Goal: Task Accomplishment & Management: Use online tool/utility

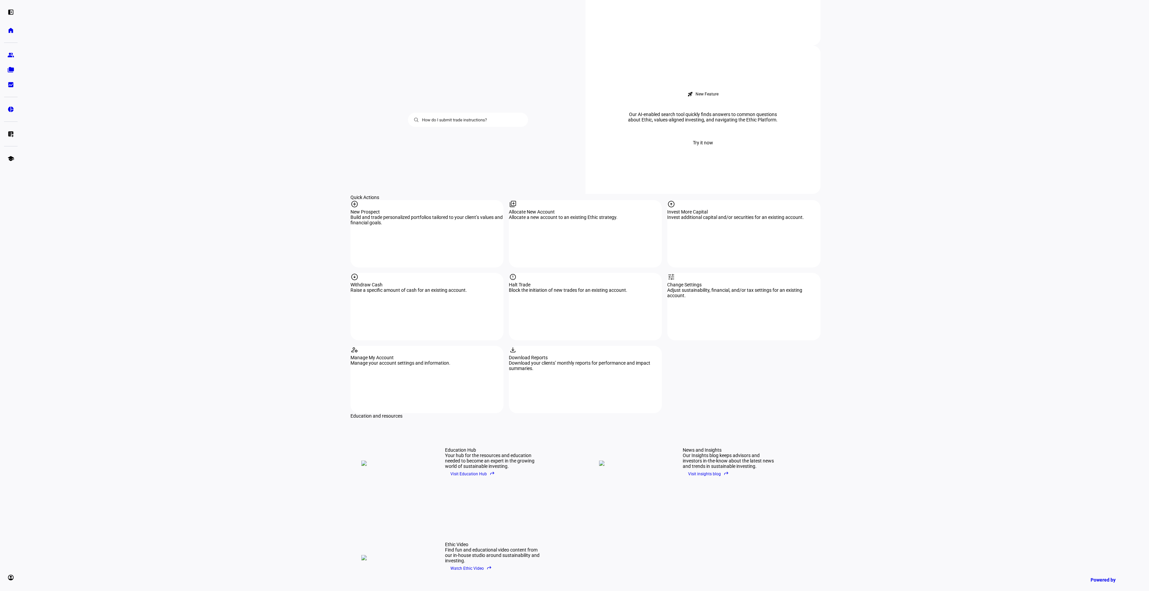
scroll to position [540, 0]
click at [613, 273] on div "report" at bounding box center [585, 277] width 153 height 9
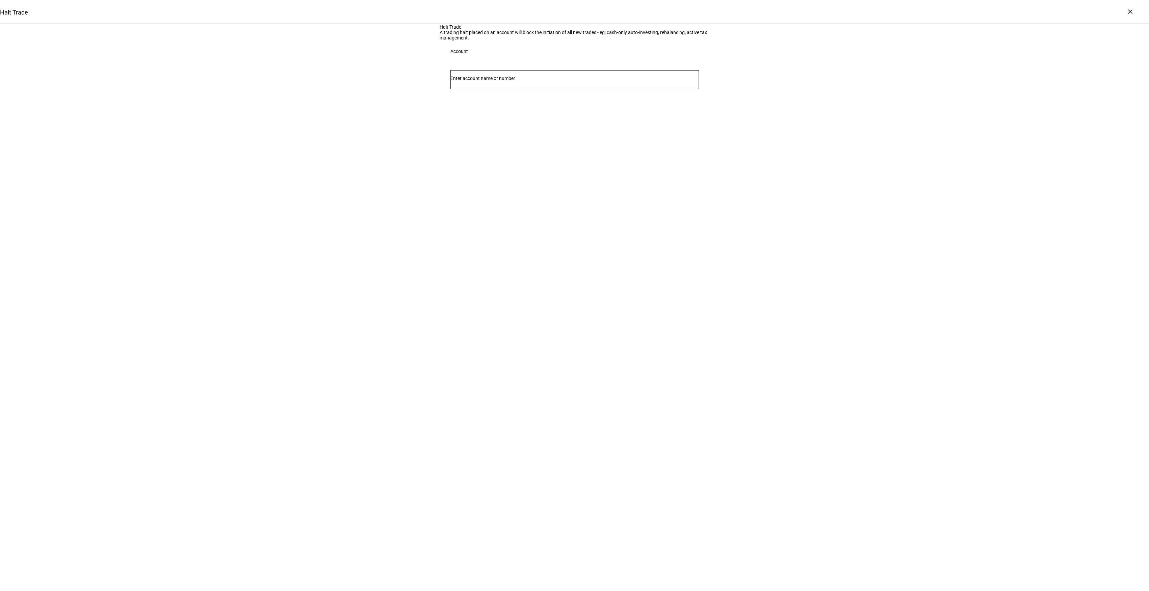
click at [498, 89] on div at bounding box center [574, 79] width 248 height 19
click at [496, 179] on div "[PERSON_NAME] Individual 0477" at bounding box center [478, 187] width 44 height 18
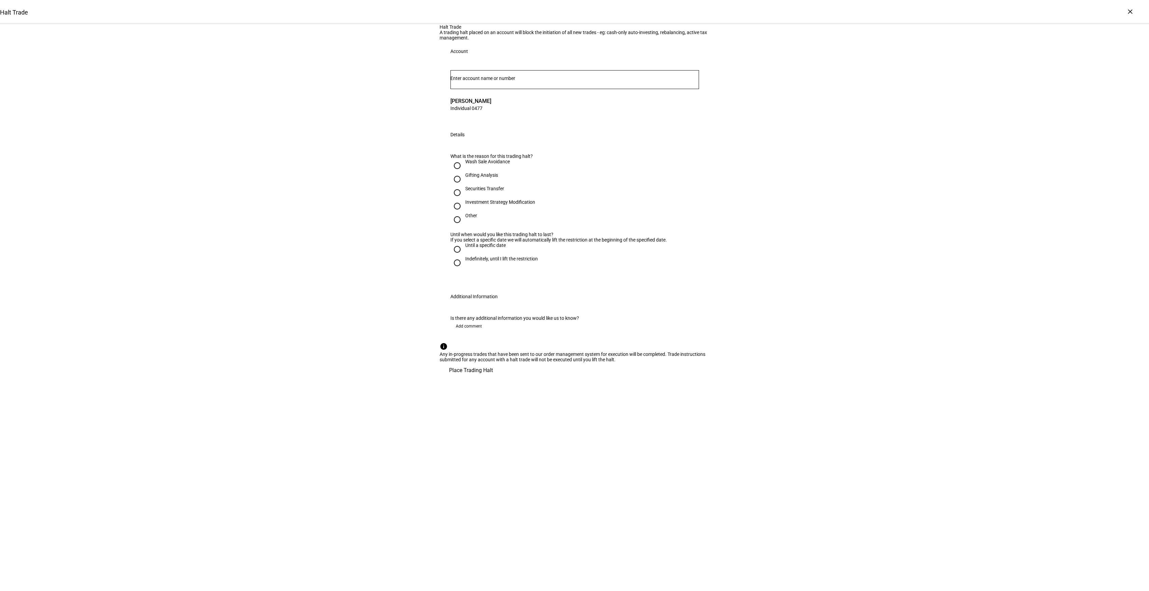
click at [484, 178] on div "Gifting Analysis" at bounding box center [481, 175] width 33 height 5
click at [464, 186] on input "Gifting Analysis" at bounding box center [457, 180] width 14 height 14
radio input "true"
click at [497, 262] on div "Indefinitely, until I lift the restriction" at bounding box center [501, 258] width 73 height 5
click at [455, 270] on input "Indefinitely, until I lift the restriction" at bounding box center [457, 263] width 14 height 14
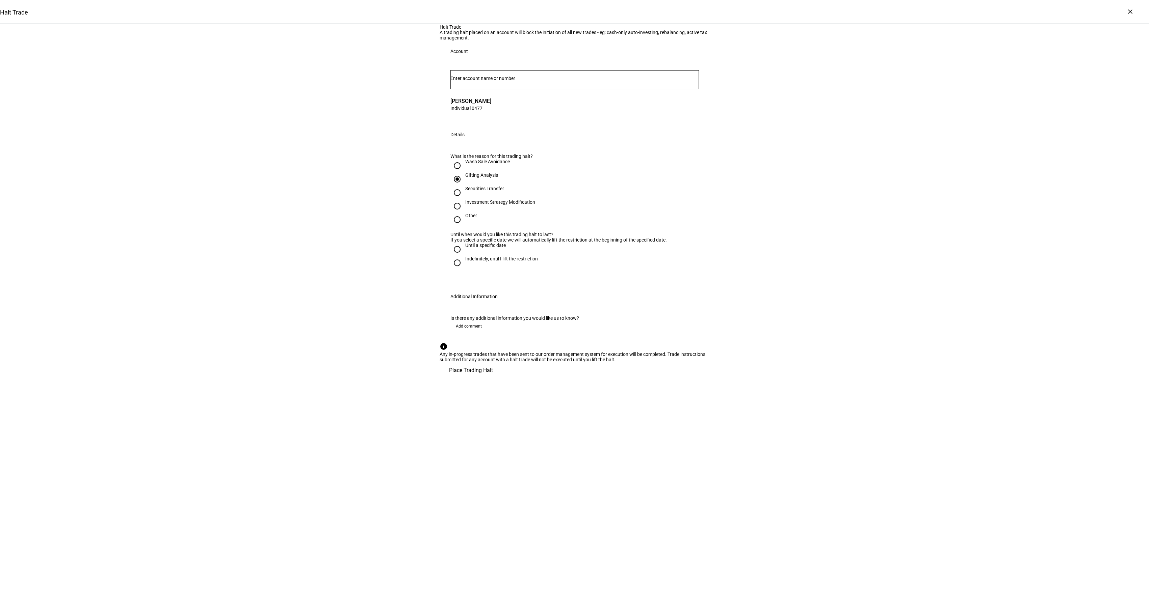
radio input "true"
click at [473, 332] on span "Add comment" at bounding box center [469, 326] width 26 height 11
click at [502, 353] on textarea at bounding box center [574, 345] width 248 height 16
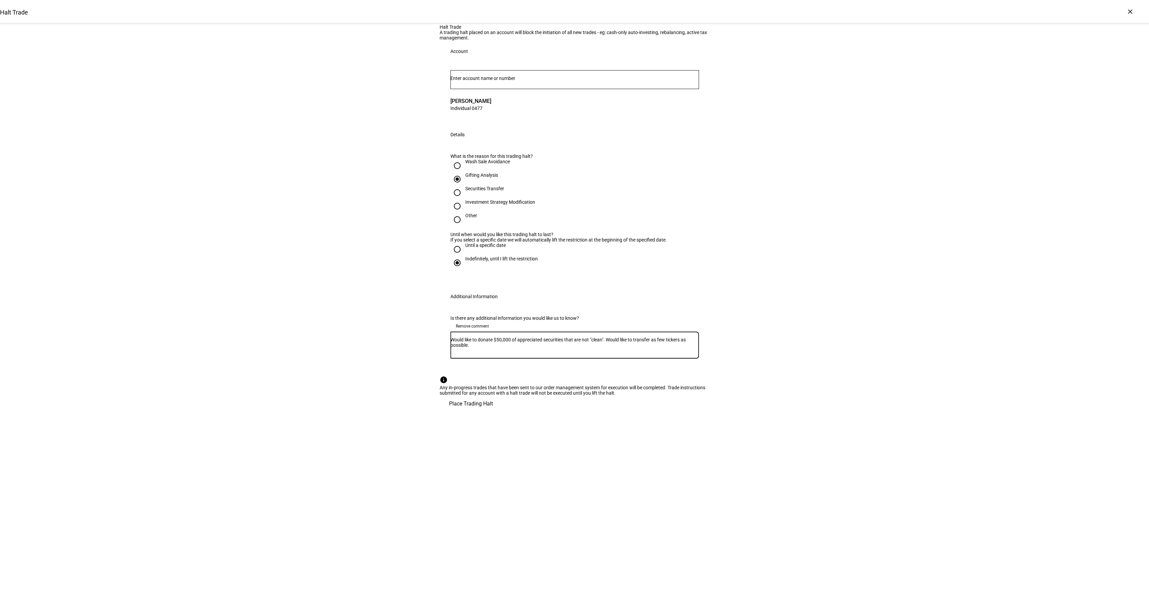
type textarea "Would like to donate $50,000 of appreciated securities that are not "clean". Wo…"
click at [493, 412] on span "Place Trading Halt" at bounding box center [471, 404] width 44 height 16
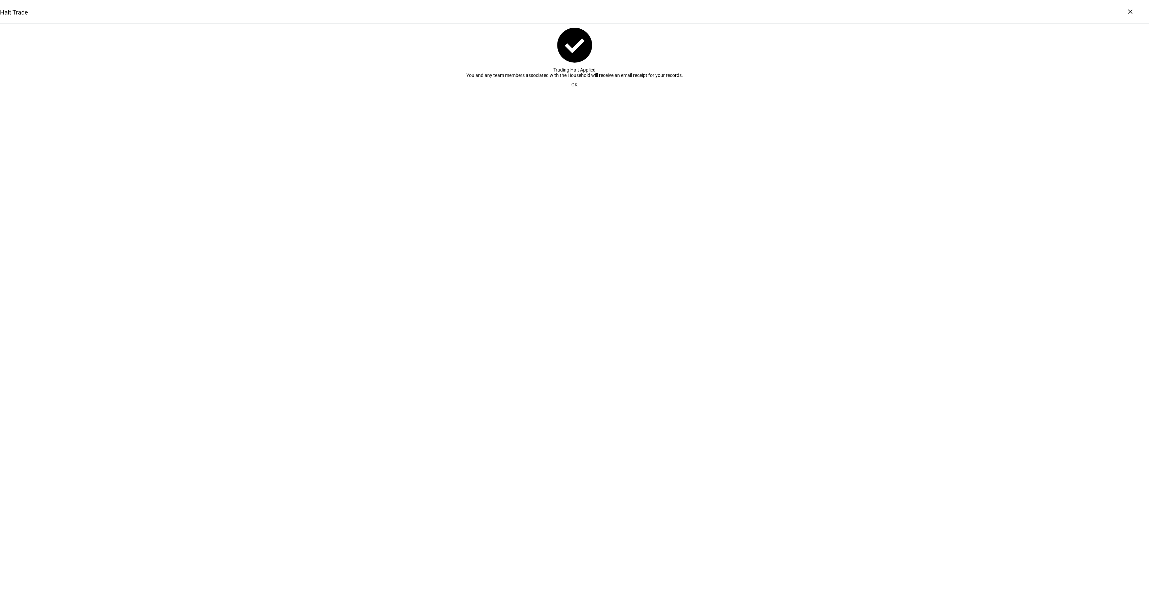
click at [567, 91] on span at bounding box center [574, 85] width 23 height 14
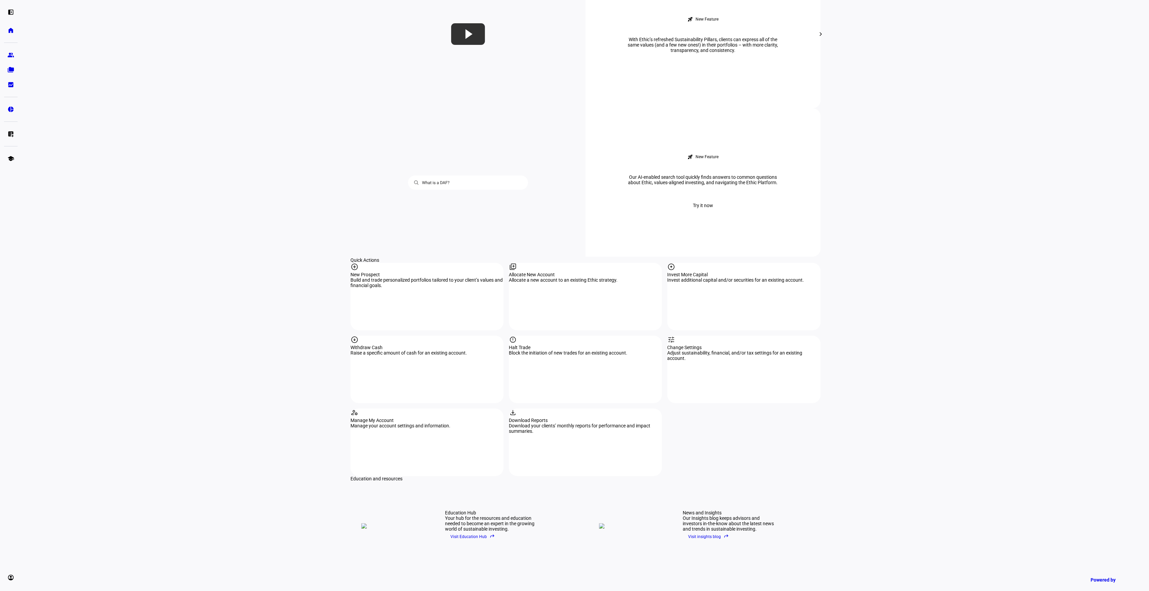
scroll to position [590, 0]
